Goal: Task Accomplishment & Management: Use online tool/utility

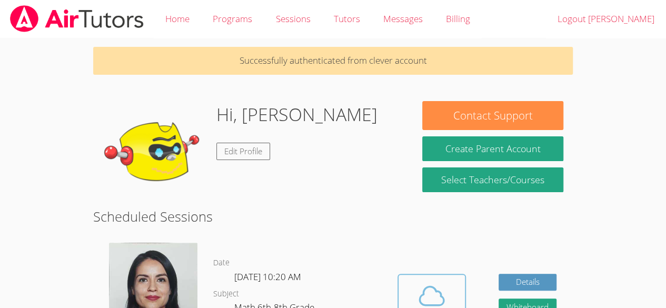
click at [441, 281] on icon at bounding box center [431, 295] width 29 height 29
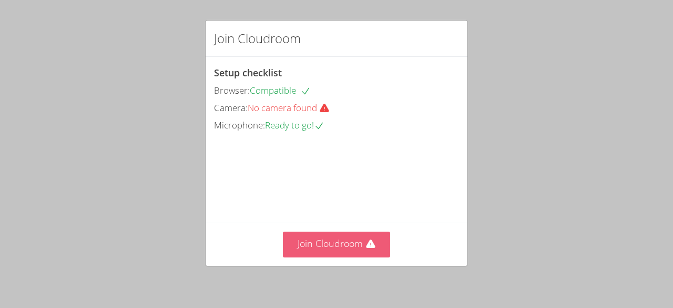
click at [325, 248] on button "Join Cloudroom" at bounding box center [337, 245] width 108 height 26
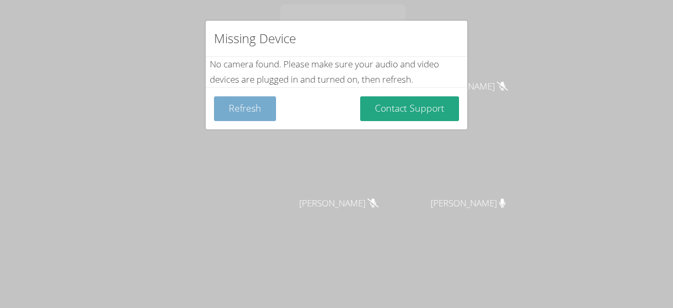
click at [242, 109] on button "Refresh" at bounding box center [245, 108] width 62 height 25
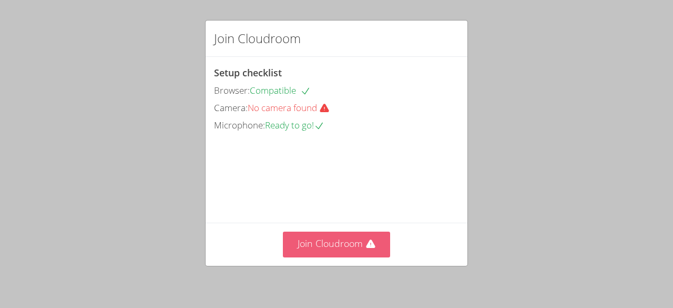
click at [315, 251] on button "Join Cloudroom" at bounding box center [337, 245] width 108 height 26
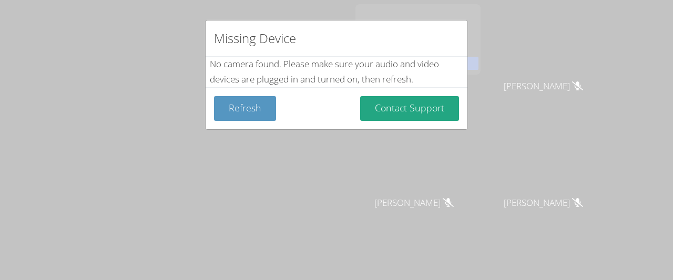
drag, startPoint x: 307, startPoint y: 189, endPoint x: 307, endPoint y: 162, distance: 27.4
click at [307, 162] on div "Missing Device No camera found . Please make sure your audio and video devices …" at bounding box center [336, 140] width 673 height 280
click at [236, 102] on button "Refresh" at bounding box center [245, 108] width 62 height 25
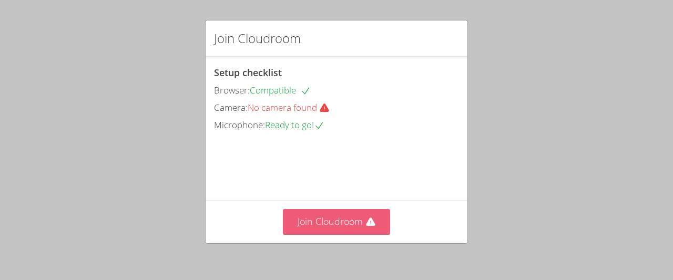
click at [317, 223] on button "Join Cloudroom" at bounding box center [337, 222] width 108 height 26
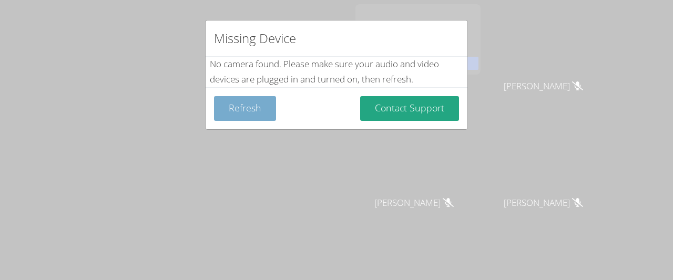
click at [242, 109] on button "Refresh" at bounding box center [245, 108] width 62 height 25
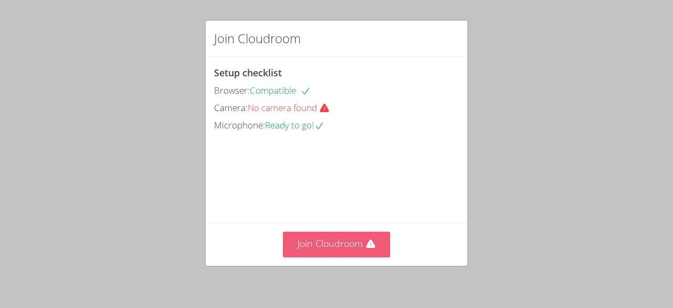
click at [322, 241] on button "Join Cloudroom" at bounding box center [337, 245] width 108 height 26
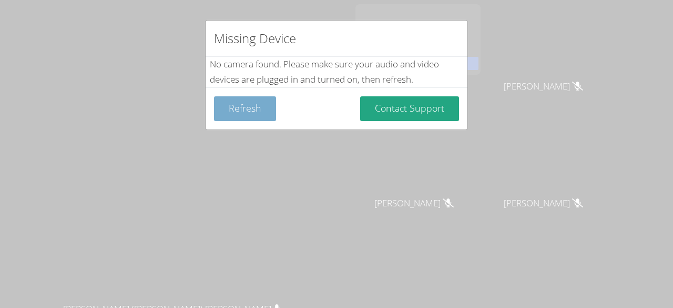
click at [239, 118] on button "Refresh" at bounding box center [245, 108] width 62 height 25
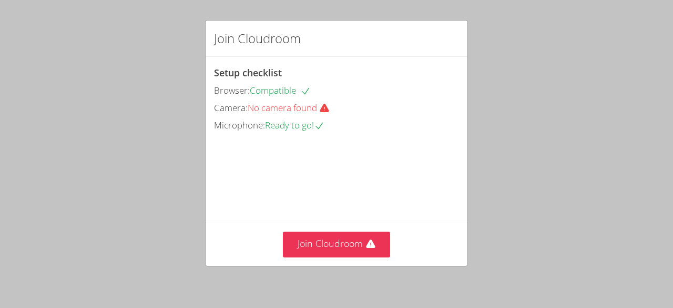
click at [54, 56] on div "Join Cloudroom Setup checklist Browser: Compatible Camera: No camera found Micr…" at bounding box center [336, 154] width 673 height 308
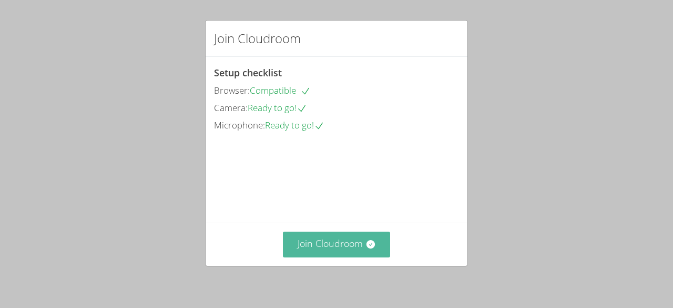
click at [330, 245] on button "Join Cloudroom" at bounding box center [337, 245] width 108 height 26
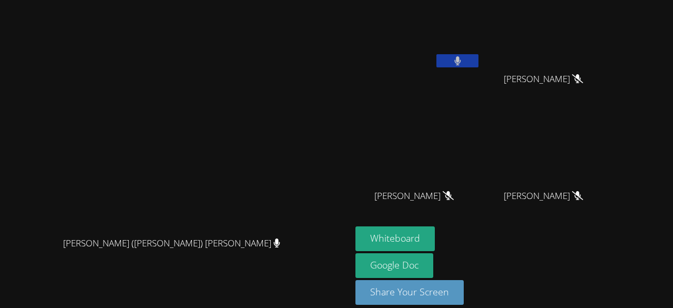
scroll to position [66, 0]
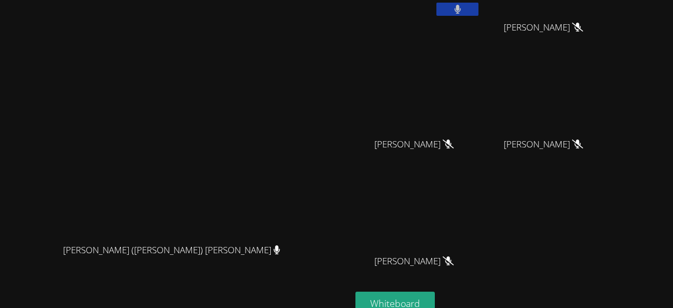
scroll to position [0, 0]
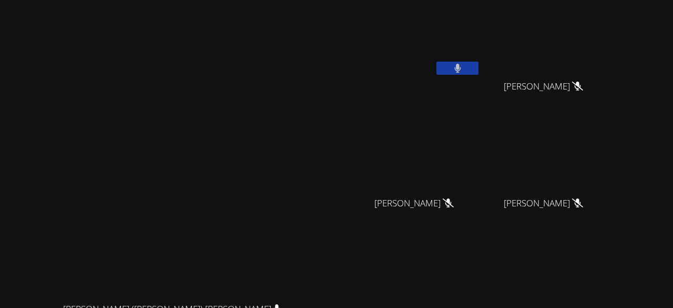
click at [479, 71] on button at bounding box center [458, 68] width 42 height 13
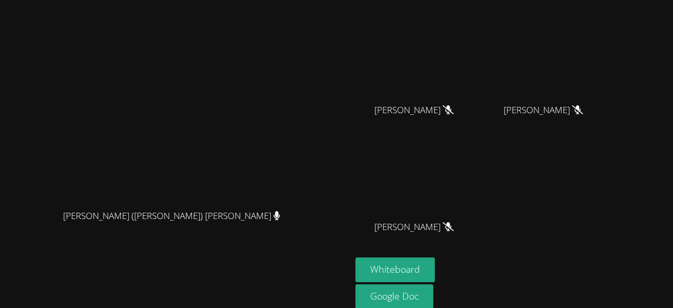
scroll to position [134, 0]
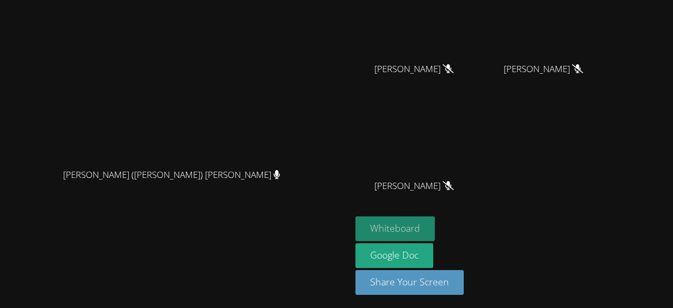
click at [435, 224] on button "Whiteboard" at bounding box center [395, 228] width 79 height 25
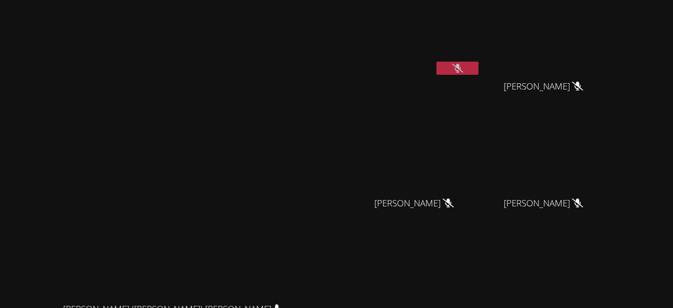
click at [479, 66] on button at bounding box center [458, 68] width 42 height 13
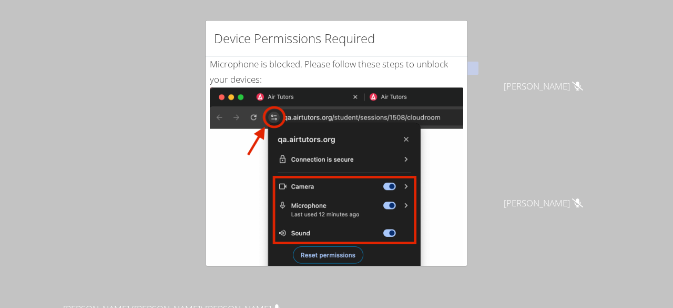
click at [491, 39] on div "Device Permissions Required Microphone is blocked . Please follow these steps t…" at bounding box center [336, 154] width 673 height 308
click at [199, 133] on div "Device Permissions Required Microphone is blocked . Please follow these steps t…" at bounding box center [336, 154] width 673 height 308
click at [160, 129] on div "Device Permissions Required Microphone is blocked . Please follow these steps t…" at bounding box center [336, 154] width 673 height 308
click at [197, 229] on div "Device Permissions Required Microphone is blocked . Please follow these steps t…" at bounding box center [336, 154] width 673 height 308
click at [106, 155] on div "Device Permissions Required Microphone is blocked . Please follow these steps t…" at bounding box center [336, 154] width 673 height 308
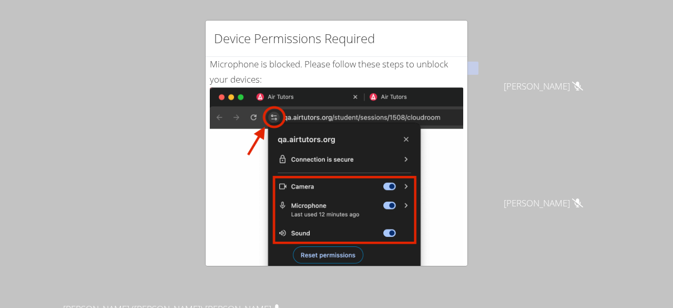
click at [582, 174] on div "Device Permissions Required Microphone is blocked . Please follow these steps t…" at bounding box center [336, 154] width 673 height 308
click at [103, 174] on div "Device Permissions Required Microphone is blocked . Please follow these steps t…" at bounding box center [336, 154] width 673 height 308
click at [596, 168] on div "Device Permissions Required Microphone is blocked . Please follow these steps t…" at bounding box center [336, 154] width 673 height 308
click at [103, 166] on div "Device Permissions Required Microphone is blocked . Please follow these steps t…" at bounding box center [336, 154] width 673 height 308
click at [604, 168] on div "Device Permissions Required Microphone is blocked . Please follow these steps t…" at bounding box center [336, 154] width 673 height 308
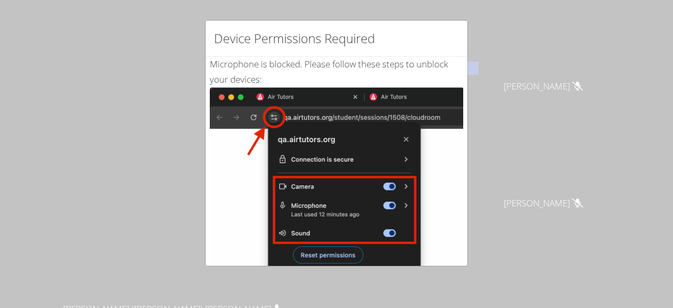
click at [100, 162] on div "Device Permissions Required Microphone is blocked . Please follow these steps t…" at bounding box center [336, 154] width 673 height 308
click at [599, 155] on div "Device Permissions Required Microphone is blocked . Please follow these steps t…" at bounding box center [336, 154] width 673 height 308
click at [500, 164] on div "Device Permissions Required Microphone is blocked . Please follow these steps t…" at bounding box center [336, 154] width 673 height 308
click at [521, 160] on div "Device Permissions Required Microphone is blocked . Please follow these steps t…" at bounding box center [336, 154] width 673 height 308
click at [87, 208] on div "Device Permissions Required Microphone is blocked . Please follow these steps t…" at bounding box center [336, 154] width 673 height 308
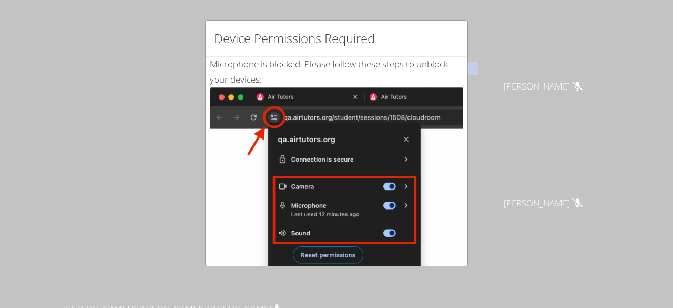
click at [565, 150] on div "Device Permissions Required Microphone is blocked . Please follow these steps t…" at bounding box center [336, 154] width 673 height 308
click at [73, 193] on div "Device Permissions Required Microphone is blocked . Please follow these steps t…" at bounding box center [336, 154] width 673 height 308
click at [589, 151] on div "Device Permissions Required Microphone is blocked . Please follow these steps t…" at bounding box center [336, 154] width 673 height 308
click at [75, 194] on div "Device Permissions Required Microphone is blocked . Please follow these steps t…" at bounding box center [336, 154] width 673 height 308
click at [577, 158] on div "Device Permissions Required Microphone is blocked . Please follow these steps t…" at bounding box center [336, 154] width 673 height 308
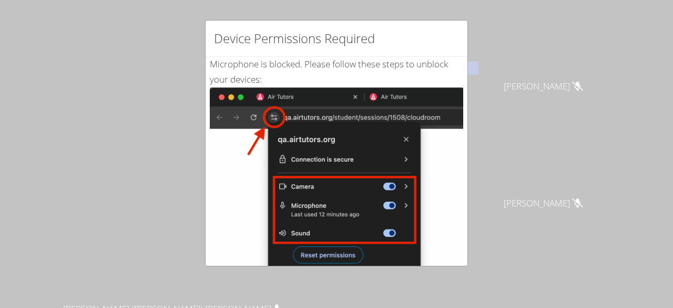
click at [66, 190] on div "Device Permissions Required Microphone is blocked . Please follow these steps t…" at bounding box center [336, 154] width 673 height 308
click at [562, 156] on div "Device Permissions Required Microphone is blocked . Please follow these steps t…" at bounding box center [336, 154] width 673 height 308
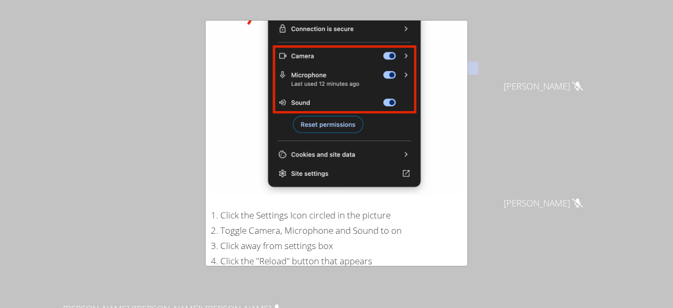
scroll to position [221, 0]
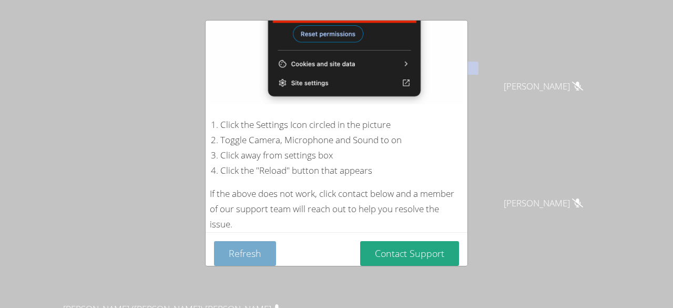
click at [263, 246] on button "Refresh" at bounding box center [245, 253] width 62 height 25
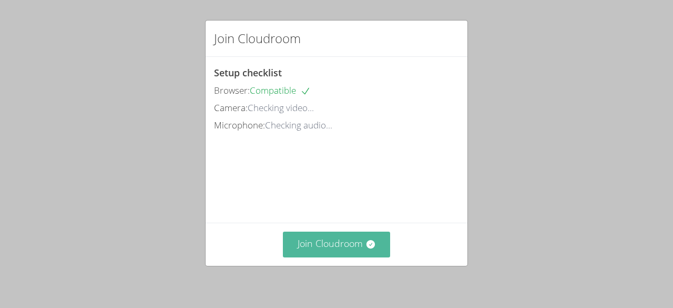
click at [339, 233] on button "Join Cloudroom" at bounding box center [337, 245] width 108 height 26
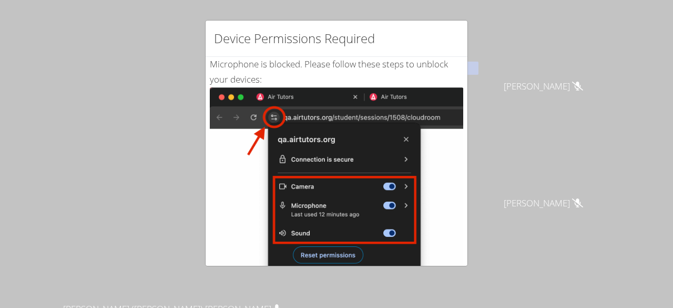
click at [496, 63] on div "Device Permissions Required Microphone is blocked . Please follow these steps t…" at bounding box center [336, 154] width 673 height 308
click at [491, 92] on div "Device Permissions Required Microphone is blocked . Please follow these steps t…" at bounding box center [336, 154] width 673 height 308
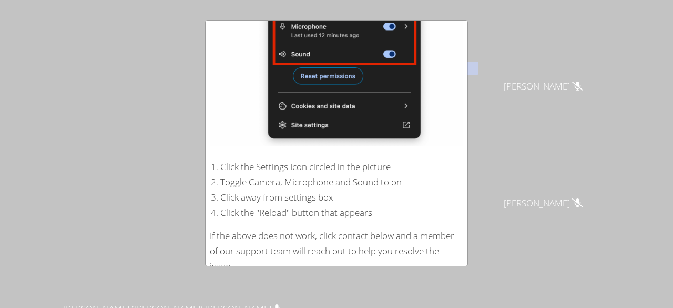
scroll to position [221, 0]
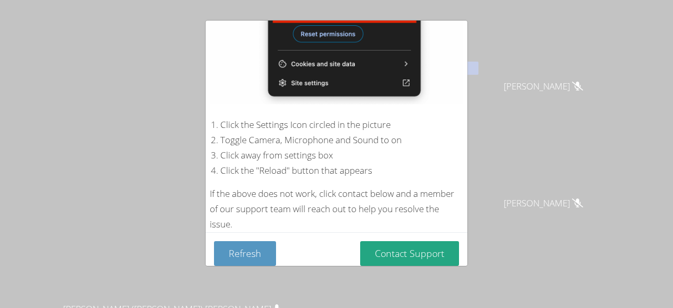
click at [9, 173] on div "Device Permissions Required Microphone is blocked . Please follow these steps t…" at bounding box center [336, 154] width 673 height 308
click at [255, 247] on button "Refresh" at bounding box center [245, 253] width 62 height 25
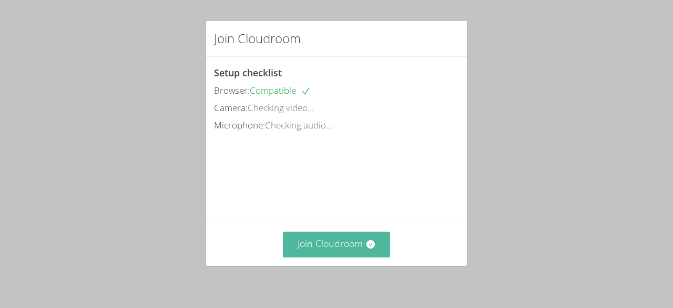
click at [327, 244] on button "Join Cloudroom" at bounding box center [337, 245] width 108 height 26
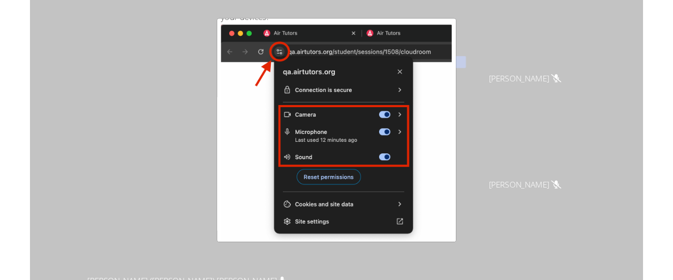
scroll to position [59, 0]
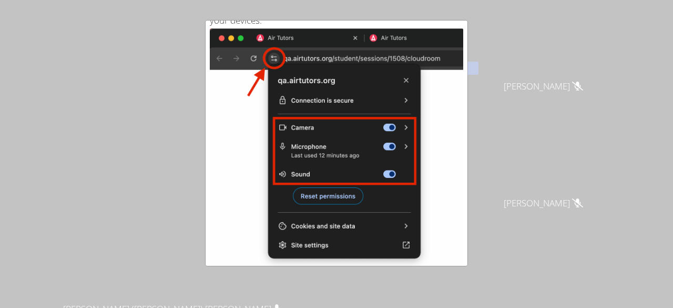
click at [496, 165] on div "Device Permissions Required Microphone is blocked . Please follow these steps t…" at bounding box center [336, 154] width 673 height 308
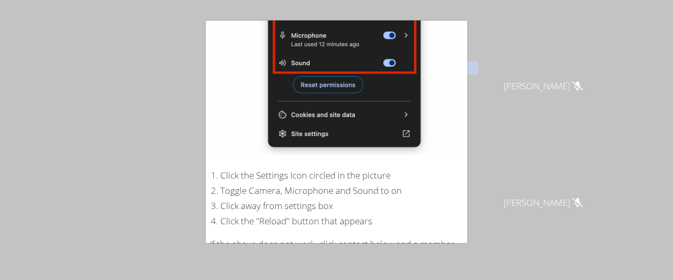
scroll to position [243, 0]
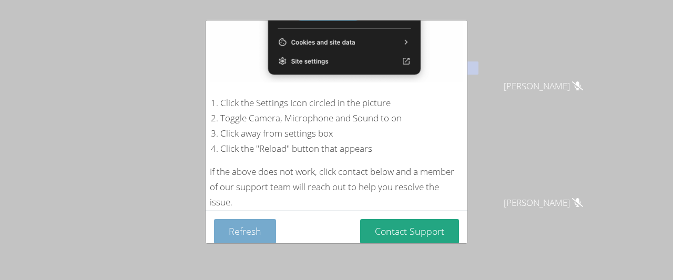
click at [260, 229] on button "Refresh" at bounding box center [245, 231] width 62 height 25
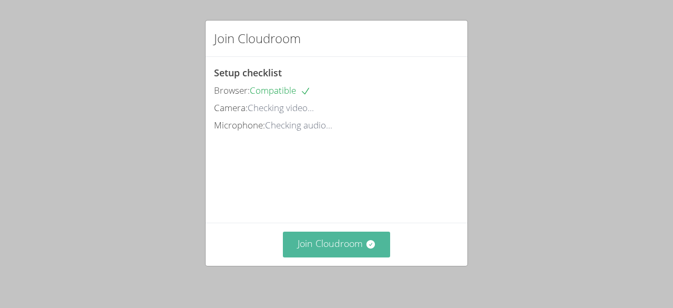
click at [339, 249] on button "Join Cloudroom" at bounding box center [337, 245] width 108 height 26
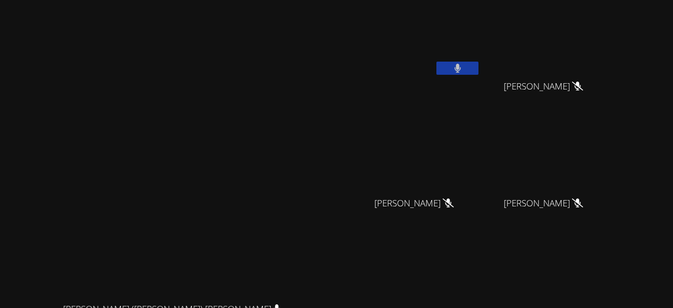
click at [481, 86] on div "[PERSON_NAME]" at bounding box center [418, 60] width 125 height 113
click at [479, 73] on button at bounding box center [458, 68] width 42 height 13
click at [461, 71] on icon at bounding box center [458, 68] width 6 height 9
click at [479, 73] on button at bounding box center [458, 68] width 42 height 13
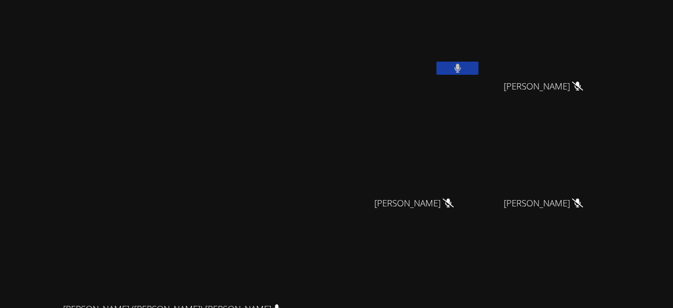
click at [461, 65] on icon at bounding box center [458, 68] width 7 height 9
click at [479, 65] on button at bounding box center [458, 68] width 42 height 13
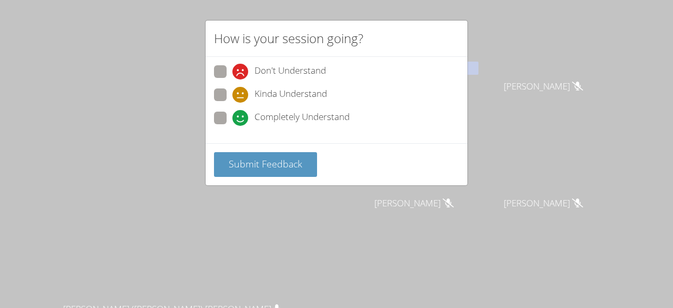
click at [263, 96] on span "Kinda Understand" at bounding box center [291, 95] width 73 height 16
click at [242, 96] on input "Kinda Understand" at bounding box center [237, 92] width 9 height 9
radio input "true"
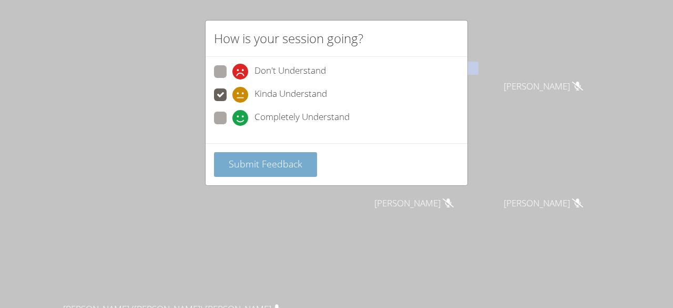
click at [270, 170] on button "Submit Feedback" at bounding box center [265, 164] width 103 height 25
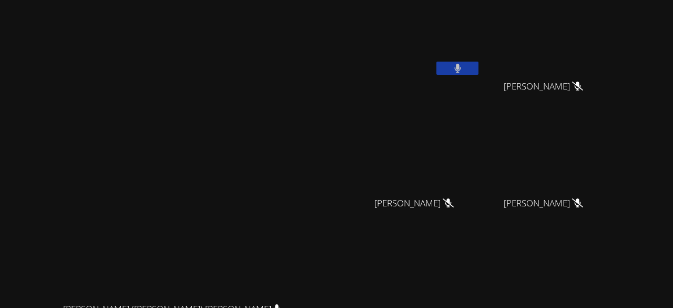
click at [461, 66] on icon at bounding box center [458, 68] width 7 height 9
click at [479, 66] on button at bounding box center [458, 68] width 42 height 13
click at [464, 66] on icon at bounding box center [457, 68] width 11 height 9
click at [479, 66] on button at bounding box center [458, 68] width 42 height 13
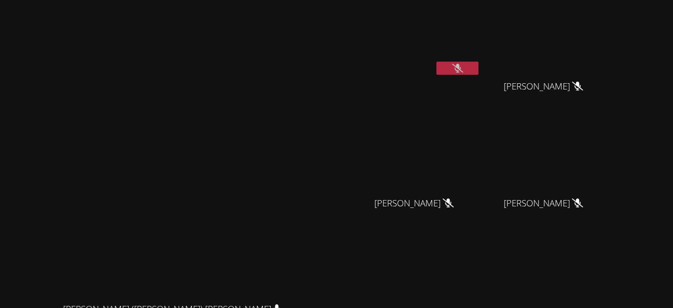
click at [469, 67] on button at bounding box center [458, 68] width 42 height 13
click at [445, 73] on button at bounding box center [458, 68] width 42 height 13
click at [455, 64] on icon at bounding box center [458, 68] width 7 height 9
click at [440, 66] on button at bounding box center [458, 68] width 42 height 13
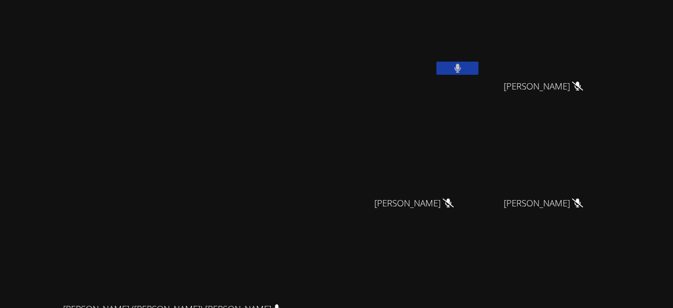
click at [439, 64] on button at bounding box center [458, 68] width 42 height 13
click at [437, 65] on button at bounding box center [458, 68] width 42 height 13
click at [443, 64] on button at bounding box center [458, 68] width 42 height 13
click at [324, 120] on div "[PERSON_NAME] ([PERSON_NAME]) [PERSON_NAME]" at bounding box center [175, 200] width 343 height 193
click at [437, 63] on button at bounding box center [458, 68] width 42 height 13
